Goal: Information Seeking & Learning: Learn about a topic

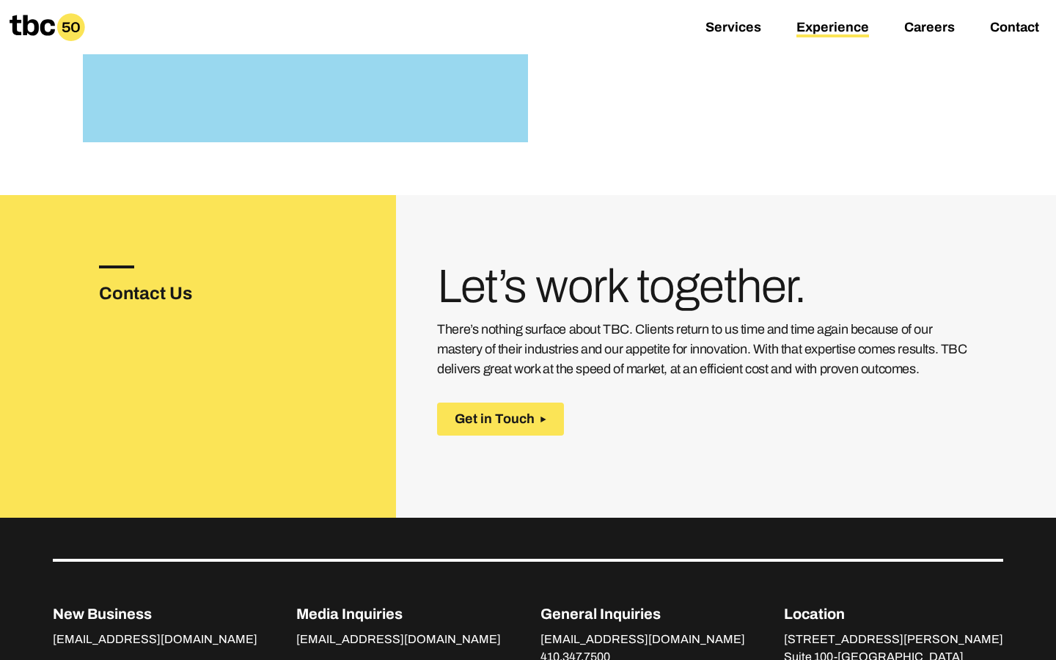
scroll to position [2122, 0]
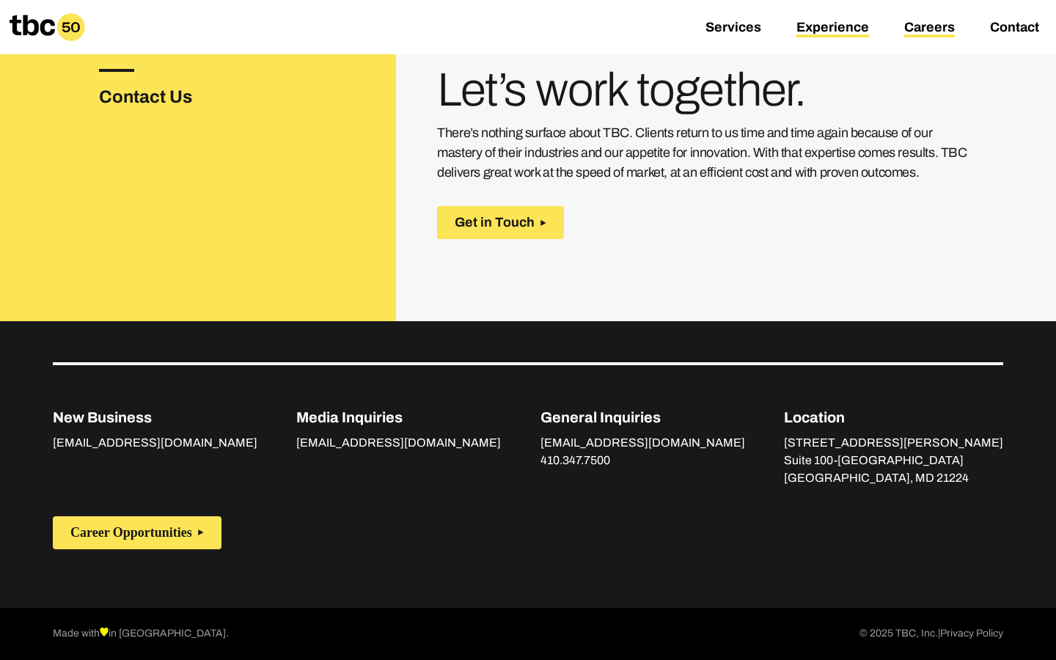
click at [914, 27] on link "Careers" at bounding box center [929, 29] width 51 height 18
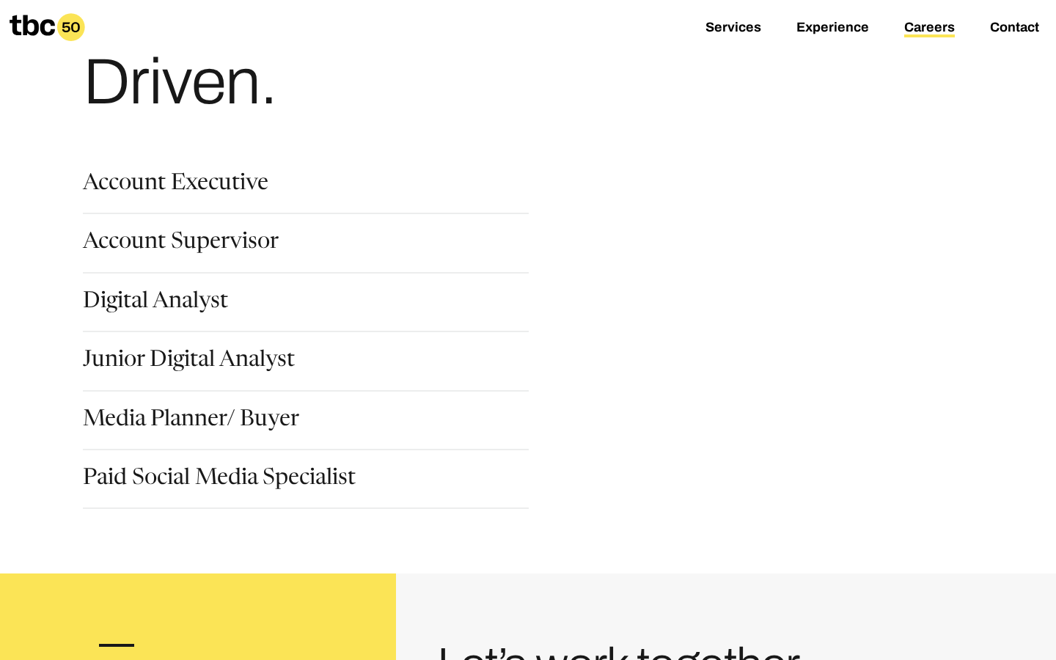
scroll to position [138, 0]
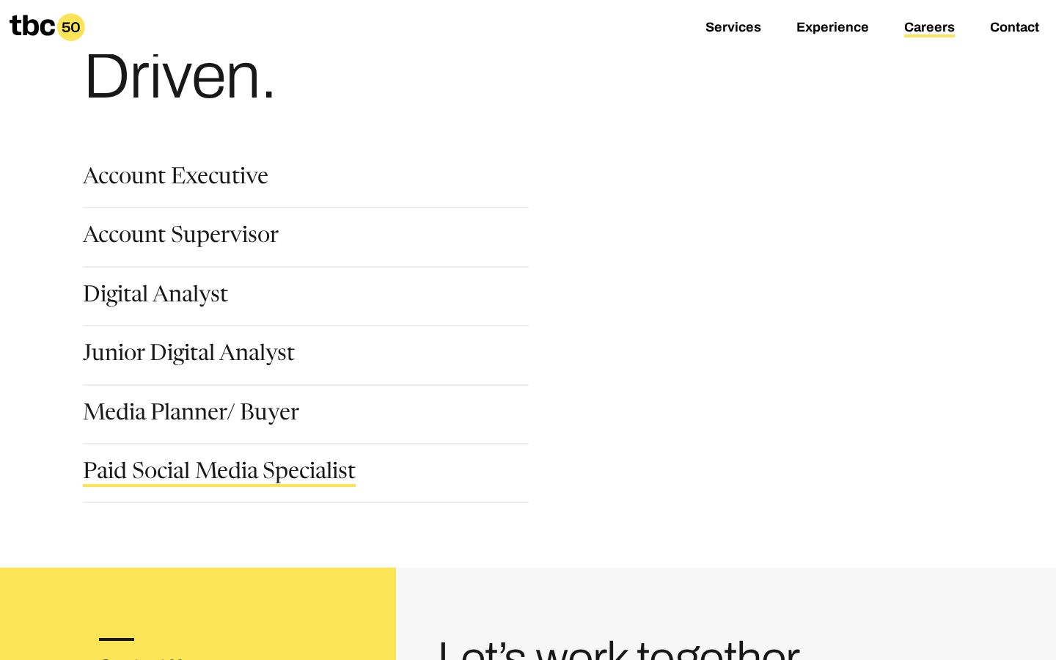
click at [265, 475] on link "Paid Social Media Specialist" at bounding box center [219, 474] width 273 height 25
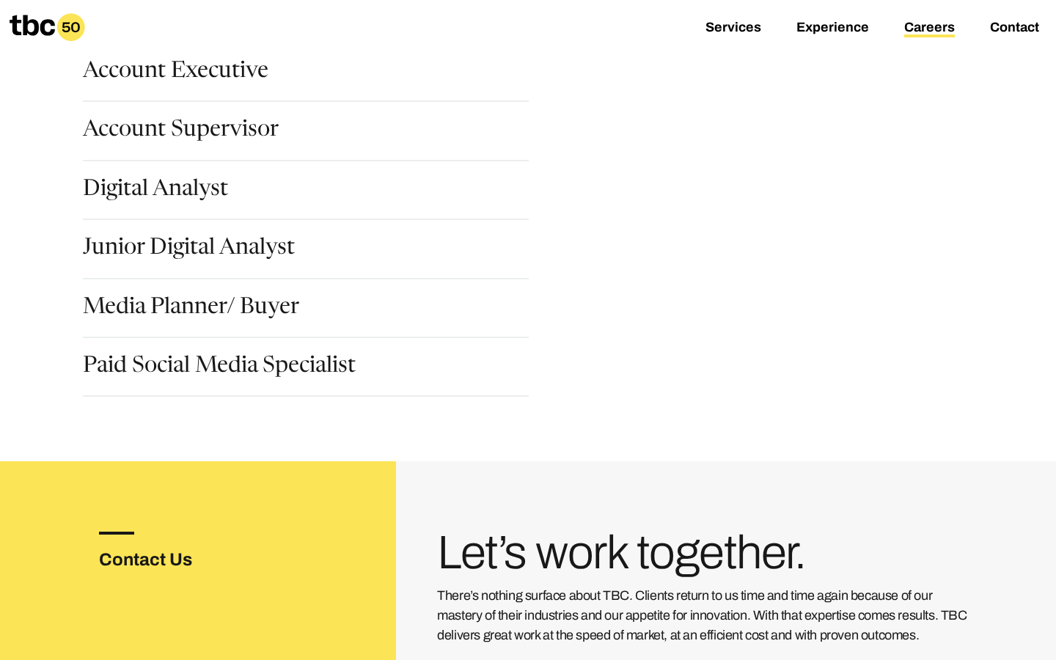
scroll to position [241, 0]
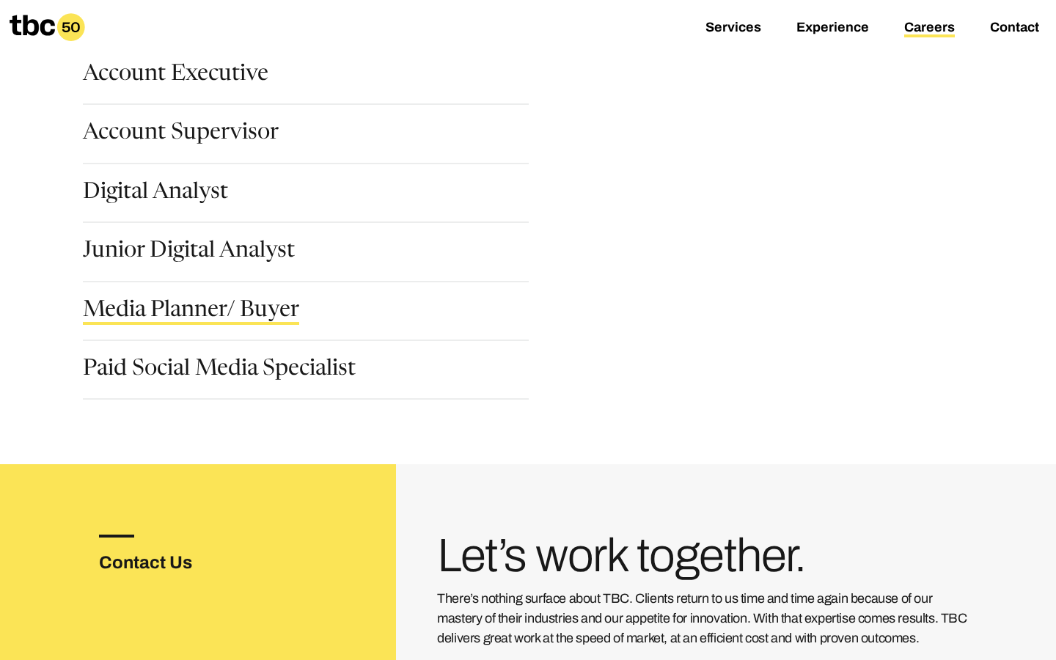
click at [216, 304] on link "Media Planner/ Buyer" at bounding box center [191, 312] width 216 height 25
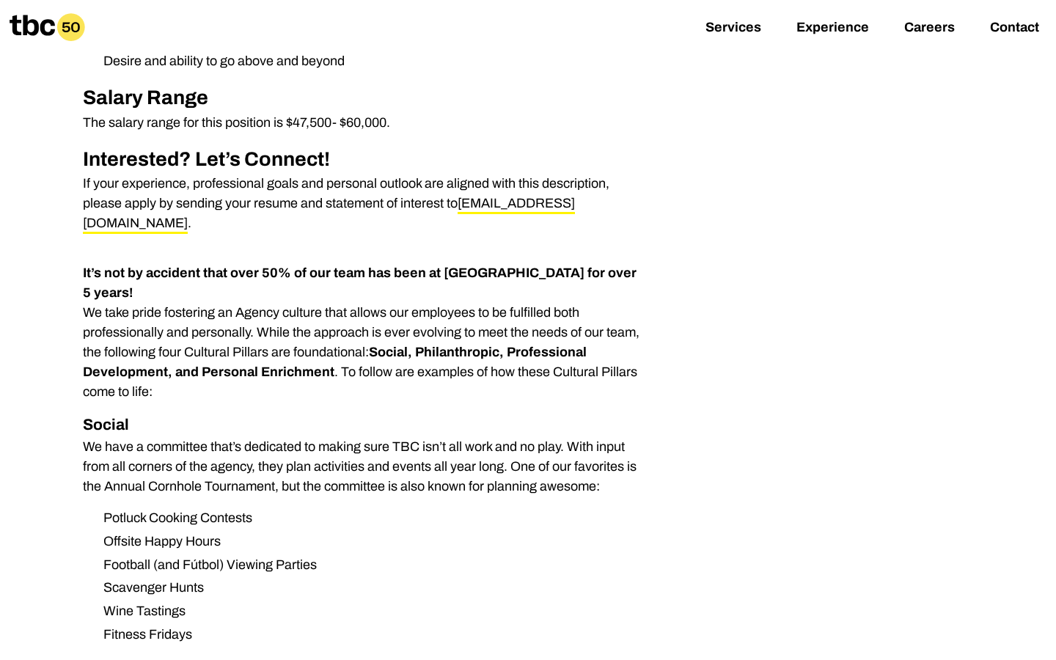
scroll to position [865, 0]
